Goal: Entertainment & Leisure: Consume media (video, audio)

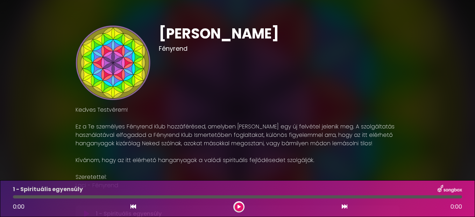
click at [237, 207] on icon at bounding box center [238, 207] width 3 height 4
click at [237, 208] on icon at bounding box center [238, 207] width 3 height 4
click at [237, 206] on icon at bounding box center [238, 207] width 3 height 4
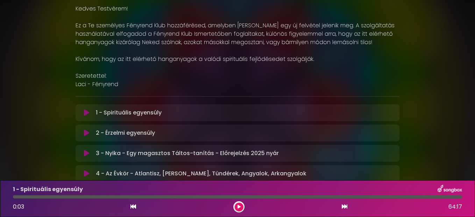
scroll to position [105, 0]
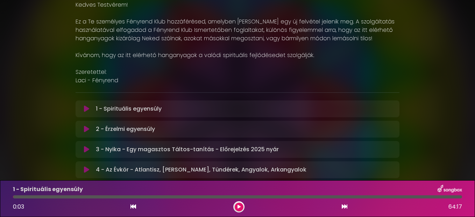
click at [84, 128] on icon at bounding box center [86, 129] width 5 height 7
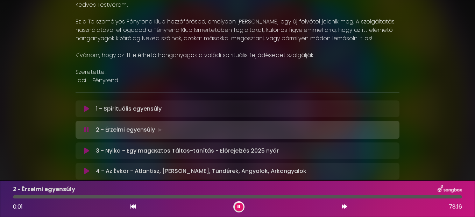
click at [240, 207] on button at bounding box center [239, 207] width 9 height 9
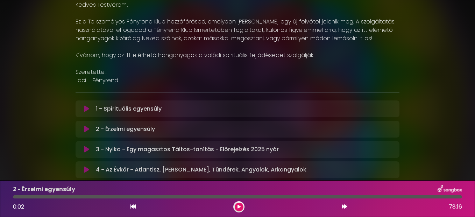
click at [85, 108] on icon at bounding box center [86, 108] width 5 height 7
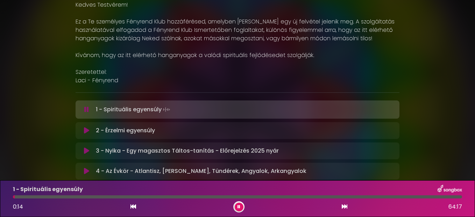
click at [59, 51] on div "[PERSON_NAME] Fényrend Kedves Testvérem! ×" at bounding box center [237, 47] width 399 height 288
click at [50, 43] on div "[PERSON_NAME] Fényrend Kedves Testvérem! ×" at bounding box center [237, 47] width 399 height 288
